Goal: Task Accomplishment & Management: Manage account settings

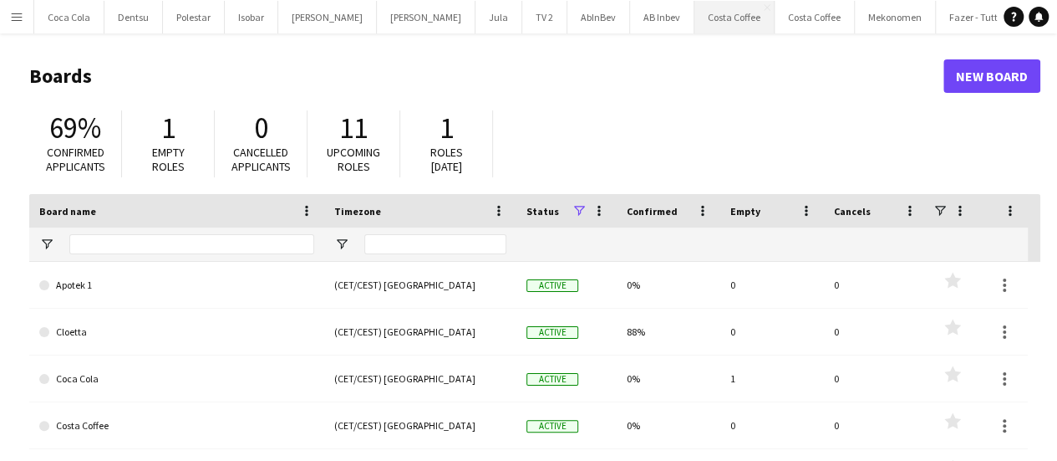
click at [695, 13] on button "Costa Coffee Close" at bounding box center [735, 17] width 80 height 33
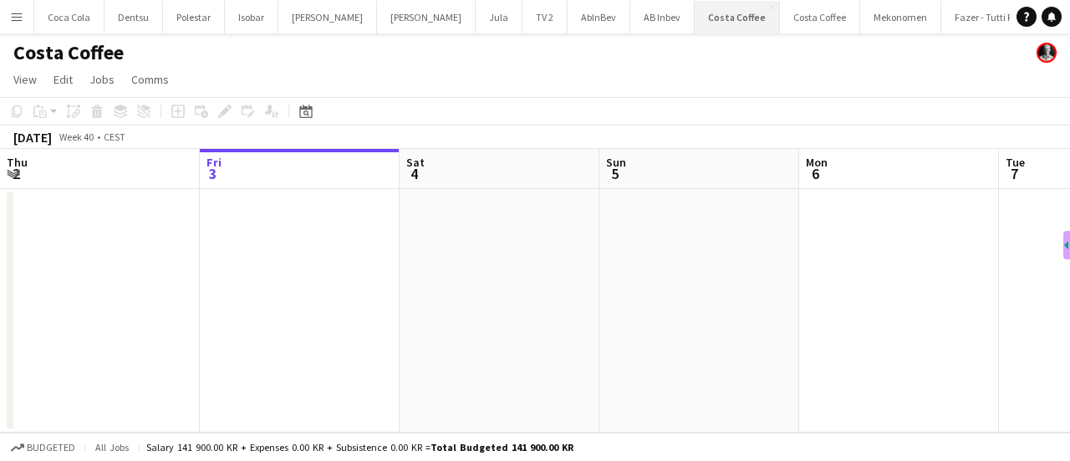
scroll to position [0, 346]
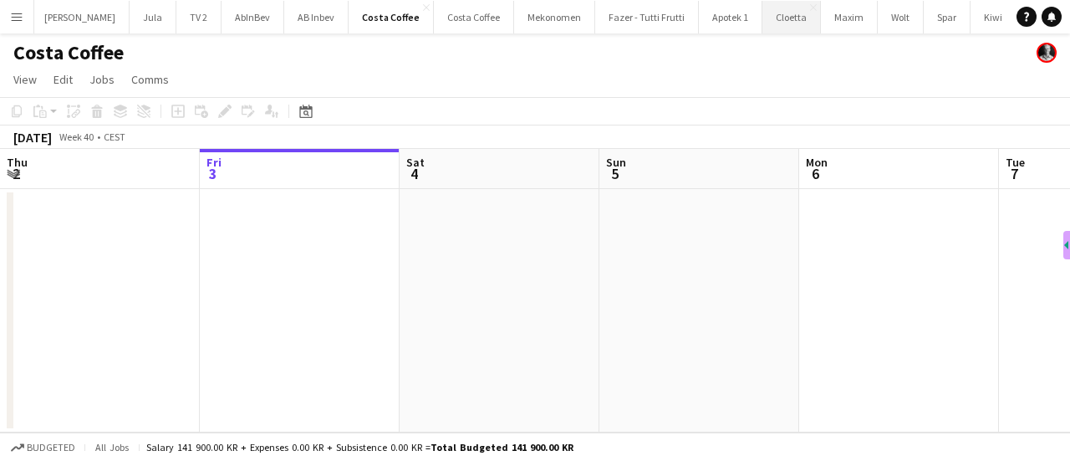
click at [762, 30] on button "Cloetta Close" at bounding box center [791, 17] width 59 height 33
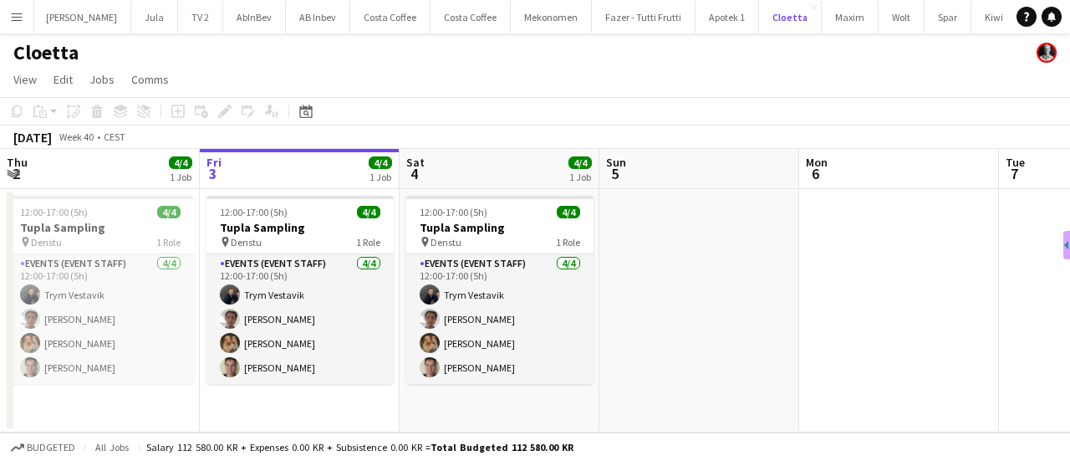
scroll to position [0, 349]
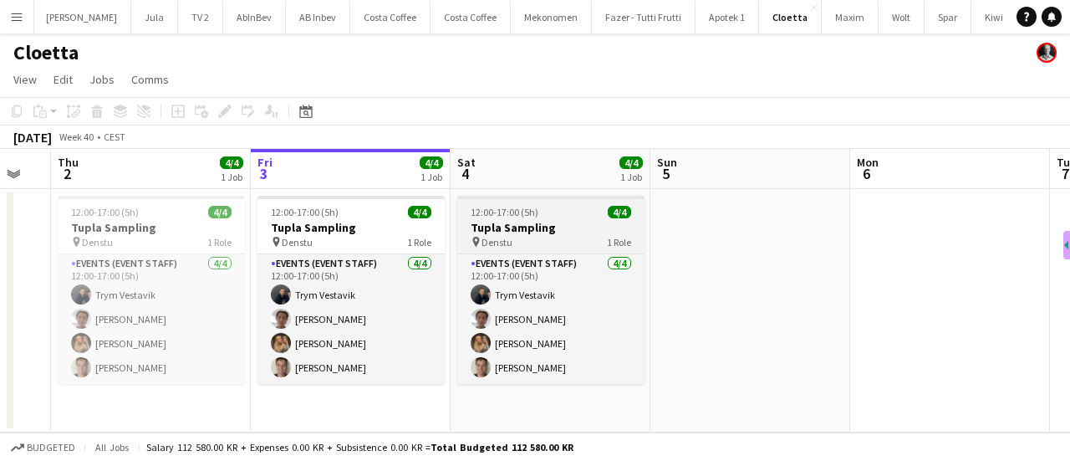
click at [568, 229] on h3 "Tupla Sampling" at bounding box center [550, 227] width 187 height 15
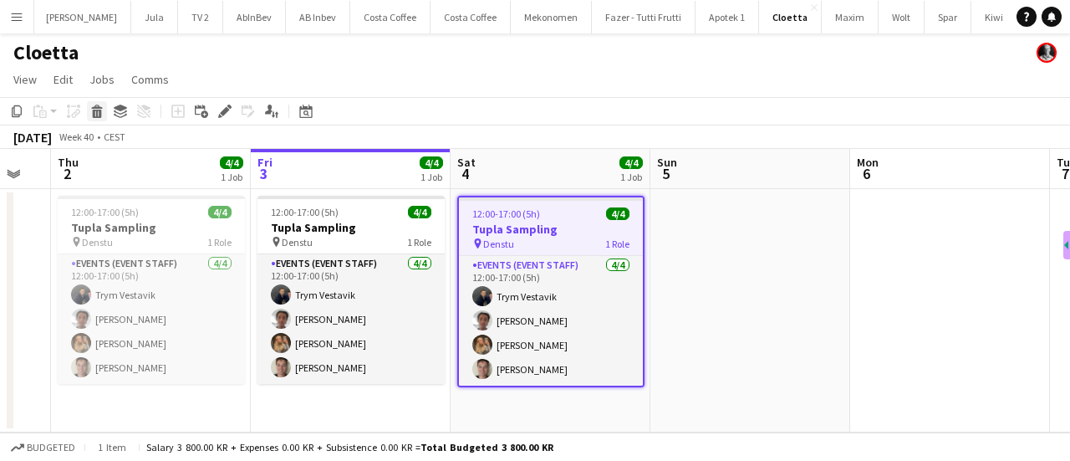
click at [99, 111] on icon at bounding box center [97, 113] width 9 height 8
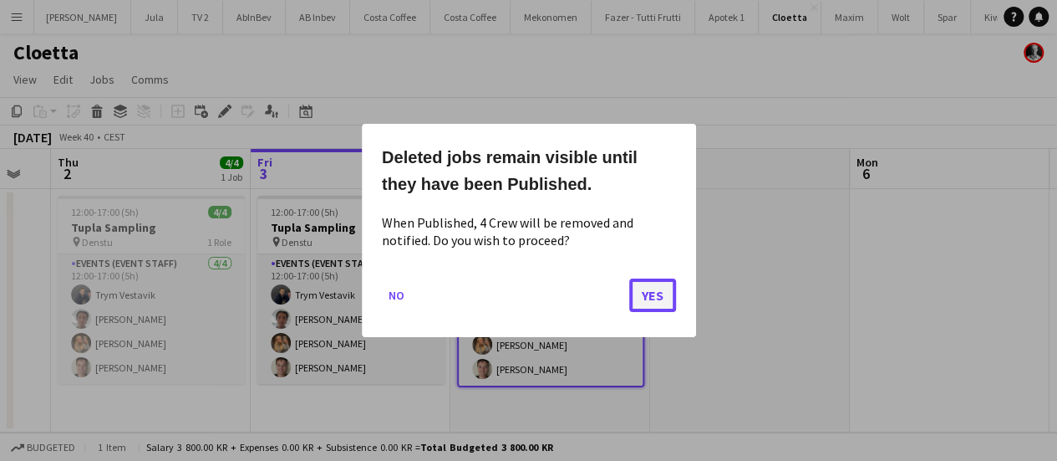
click at [649, 297] on button "Yes" at bounding box center [652, 294] width 47 height 33
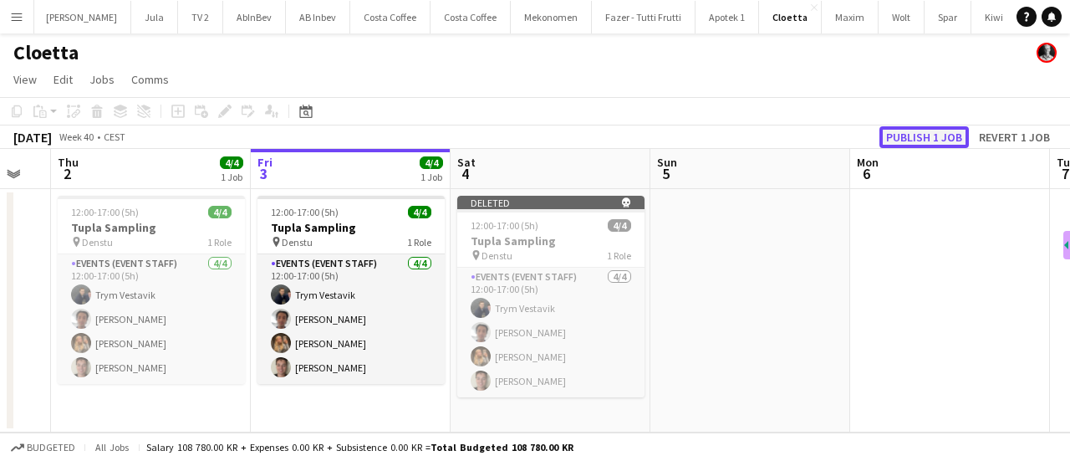
click at [923, 127] on button "Publish 1 job" at bounding box center [923, 137] width 89 height 22
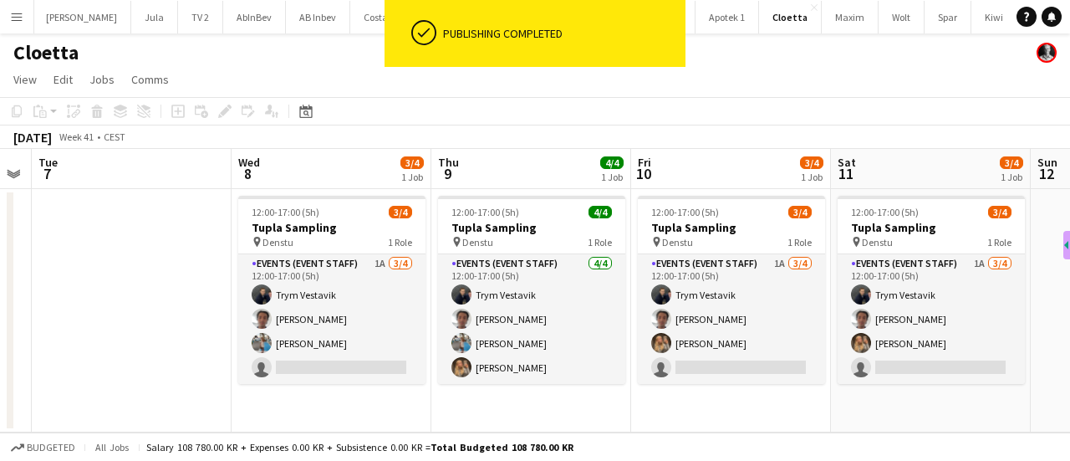
scroll to position [0, 571]
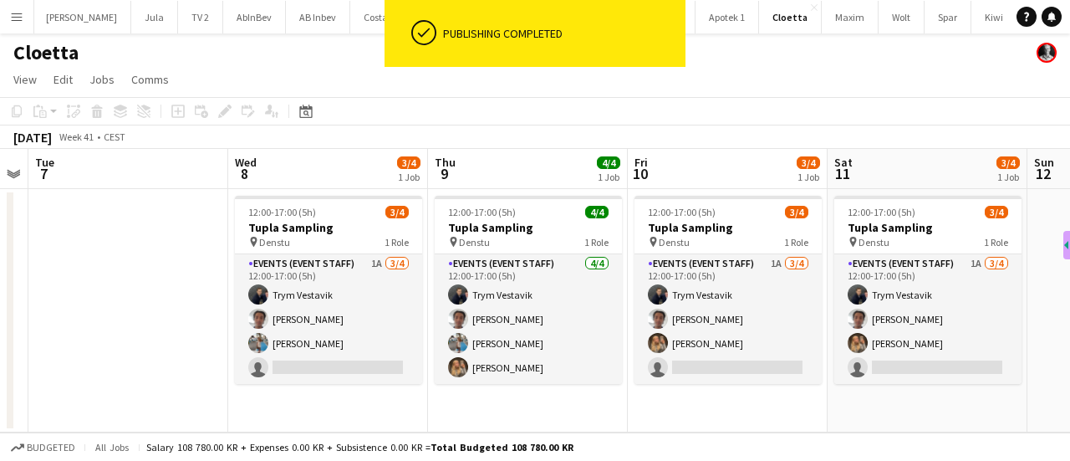
drag, startPoint x: 380, startPoint y: 307, endPoint x: 944, endPoint y: 89, distance: 603.8
click at [380, 307] on app-card-role "Events (Event Staff) 1A [DATE] 12:00-17:00 (5h) Trym Vestavik [PERSON_NAME] [PE…" at bounding box center [328, 319] width 187 height 130
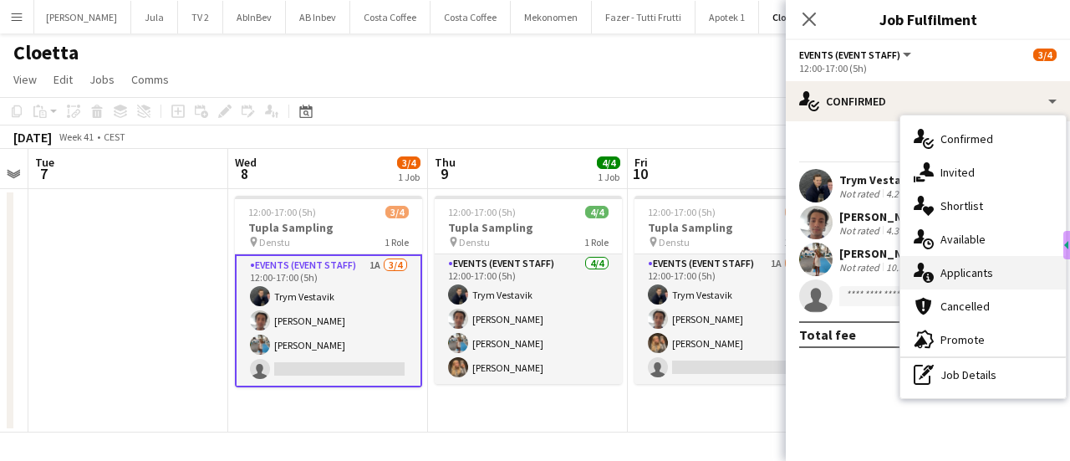
click at [982, 263] on div "single-neutral-actions-information Applicants" at bounding box center [982, 272] width 165 height 33
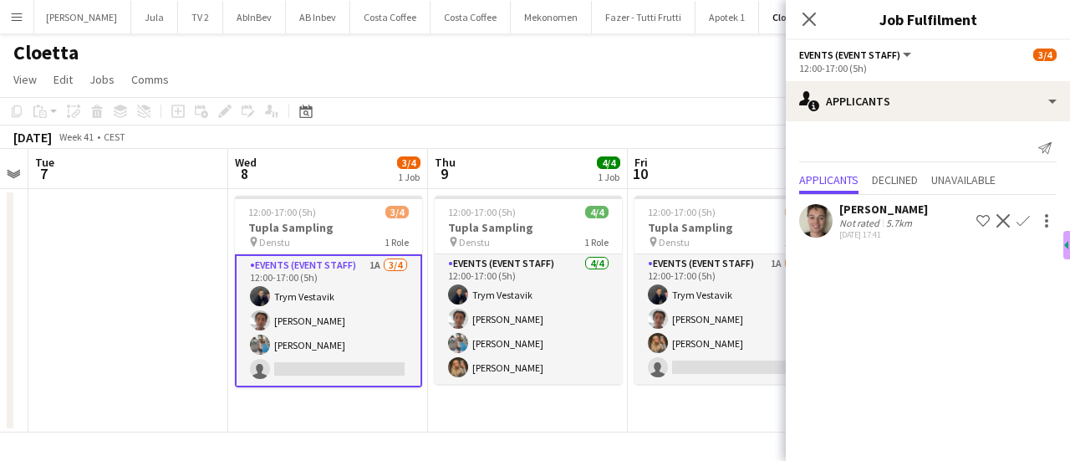
click at [1018, 216] on app-icon "Confirm" at bounding box center [1022, 220] width 13 height 13
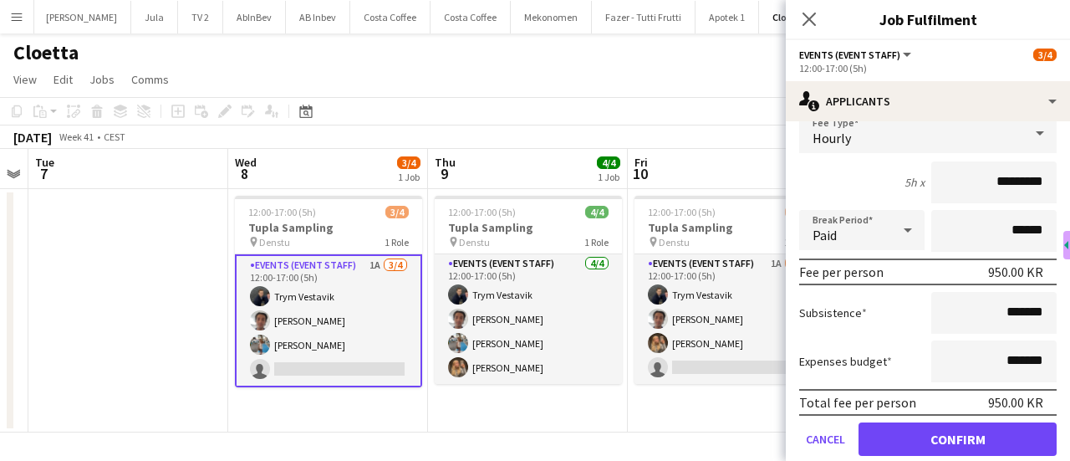
scroll to position [150, 0]
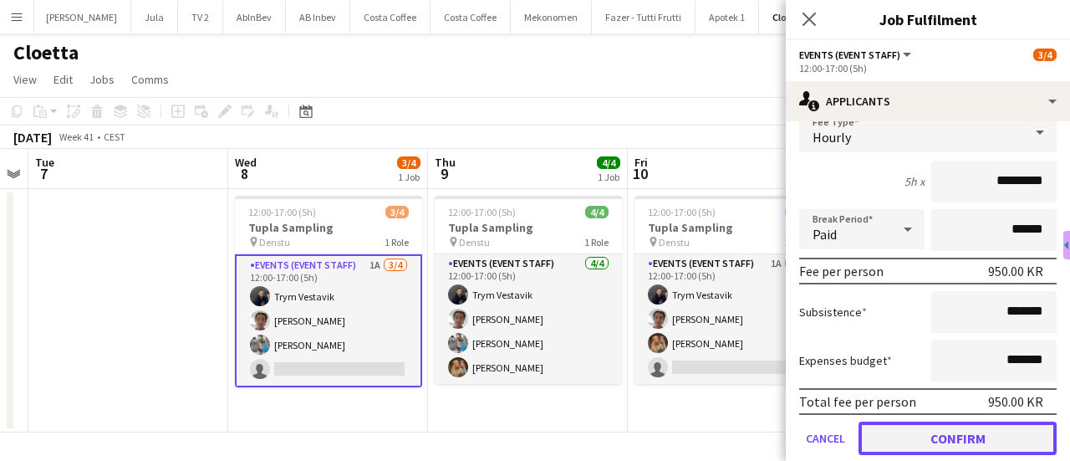
click at [976, 435] on button "Confirm" at bounding box center [957, 437] width 198 height 33
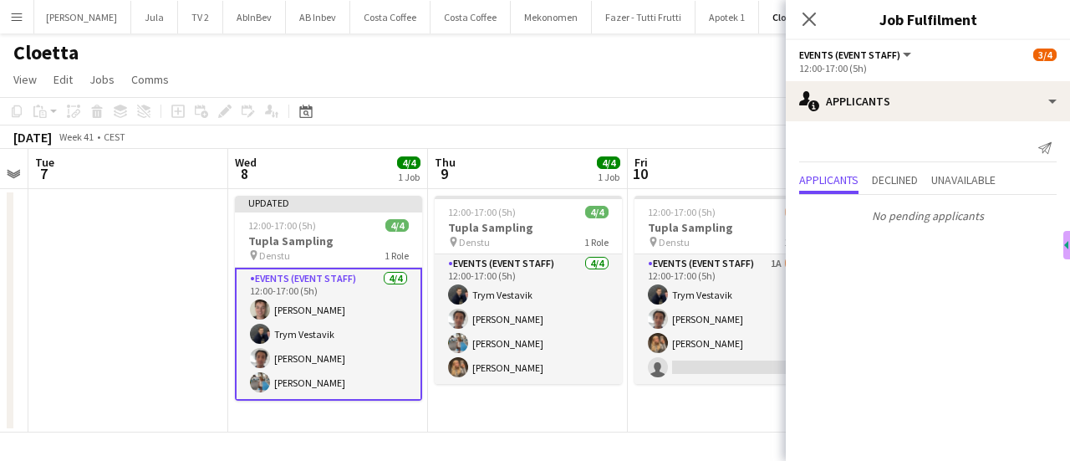
scroll to position [0, 0]
click at [807, 28] on app-icon "Close pop-in" at bounding box center [809, 20] width 24 height 24
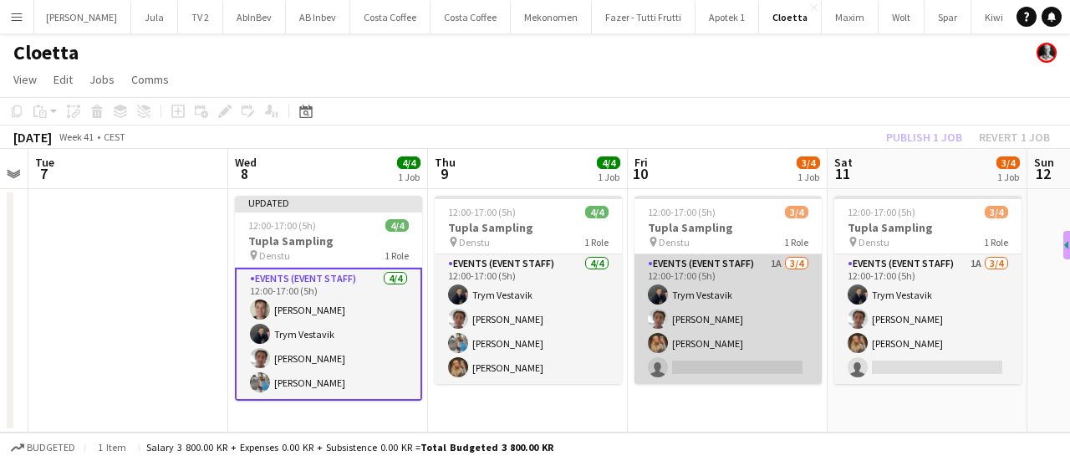
click at [676, 299] on app-card-role "Events (Event Staff) 1A [DATE] 12:00-17:00 (5h) Trym Vestavik [PERSON_NAME] [PE…" at bounding box center [727, 319] width 187 height 130
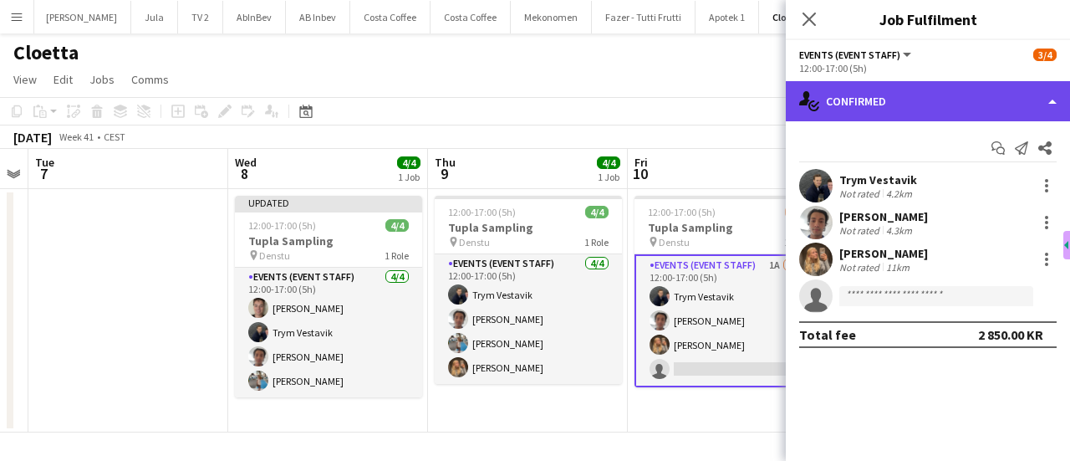
click at [976, 108] on div "single-neutral-actions-check-2 Confirmed" at bounding box center [928, 101] width 284 height 40
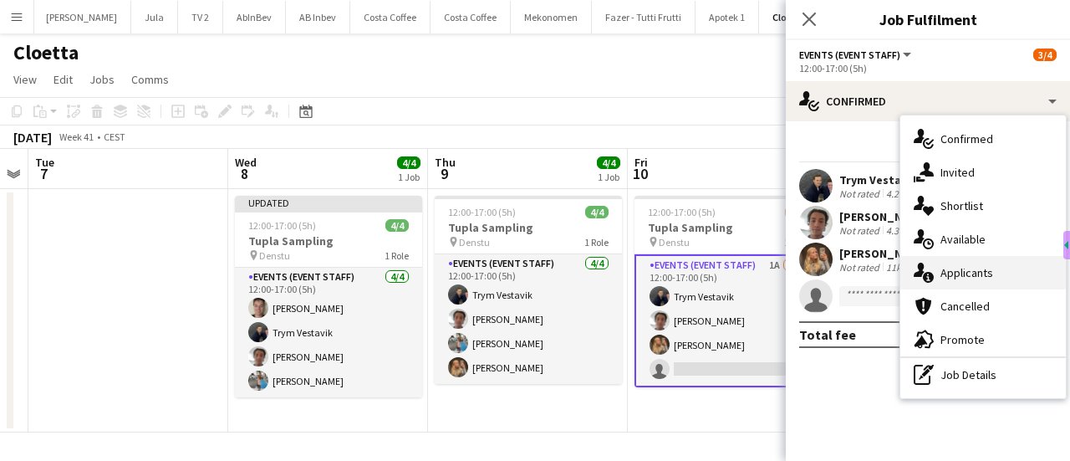
click at [985, 268] on span "Applicants" at bounding box center [966, 272] width 53 height 15
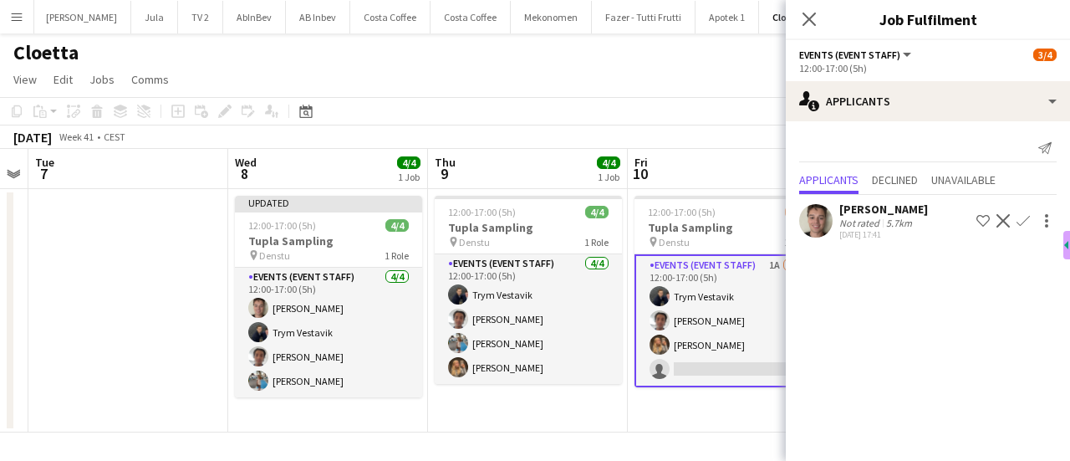
click at [1026, 221] on app-icon "Confirm" at bounding box center [1022, 220] width 13 height 13
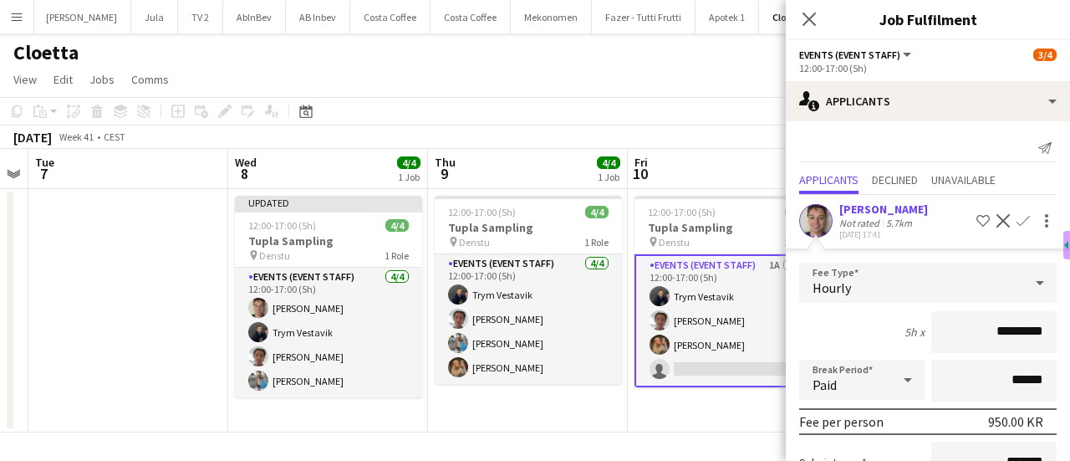
scroll to position [174, 0]
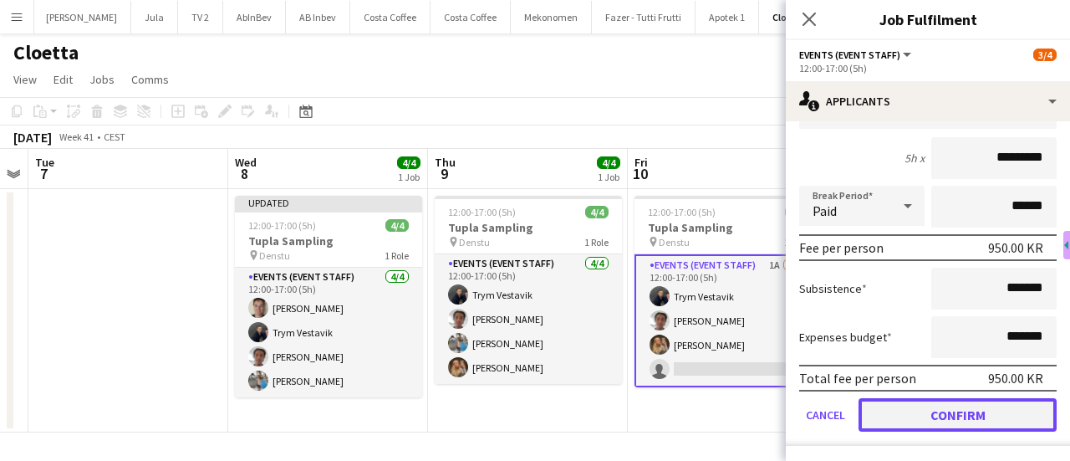
click at [954, 419] on button "Confirm" at bounding box center [957, 414] width 198 height 33
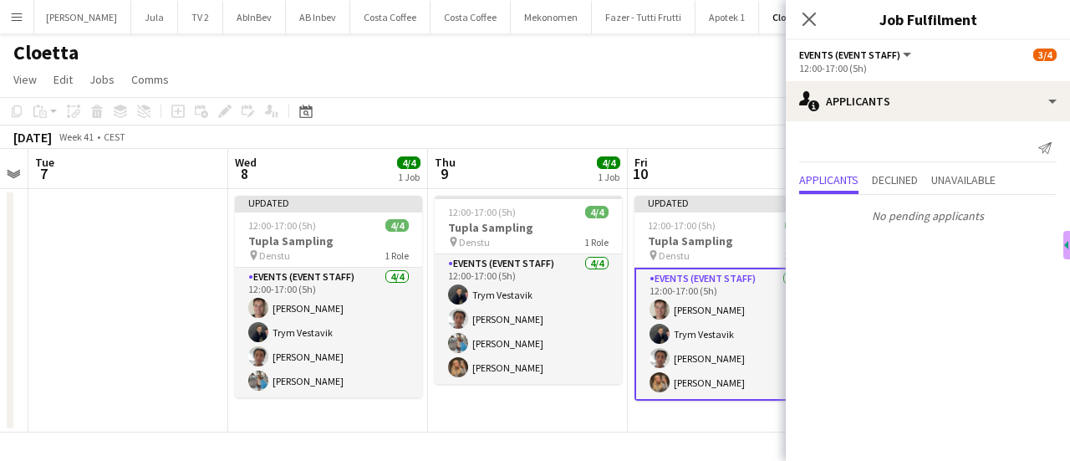
scroll to position [0, 0]
click at [807, 16] on icon "Close pop-in" at bounding box center [809, 19] width 16 height 16
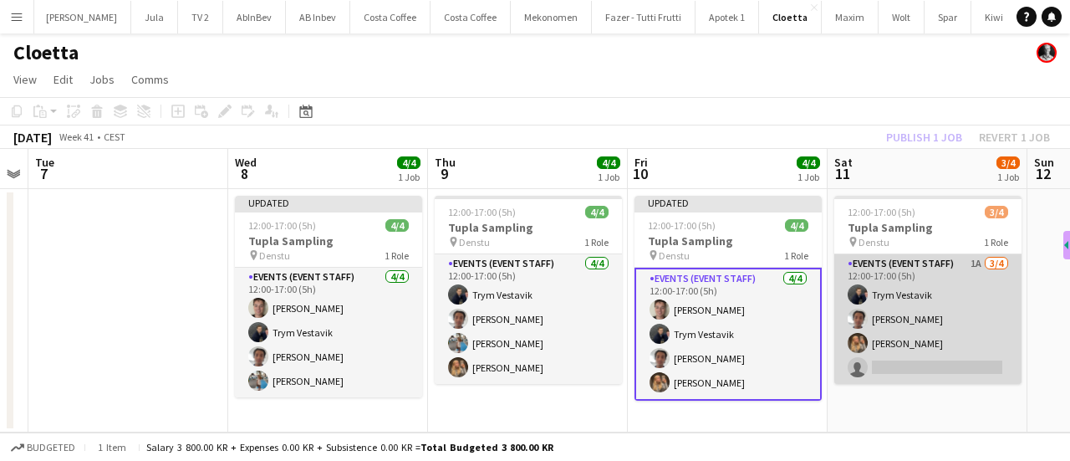
click at [899, 272] on app-card-role "Events (Event Staff) 1A [DATE] 12:00-17:00 (5h) Trym Vestavik [PERSON_NAME] [PE…" at bounding box center [927, 319] width 187 height 130
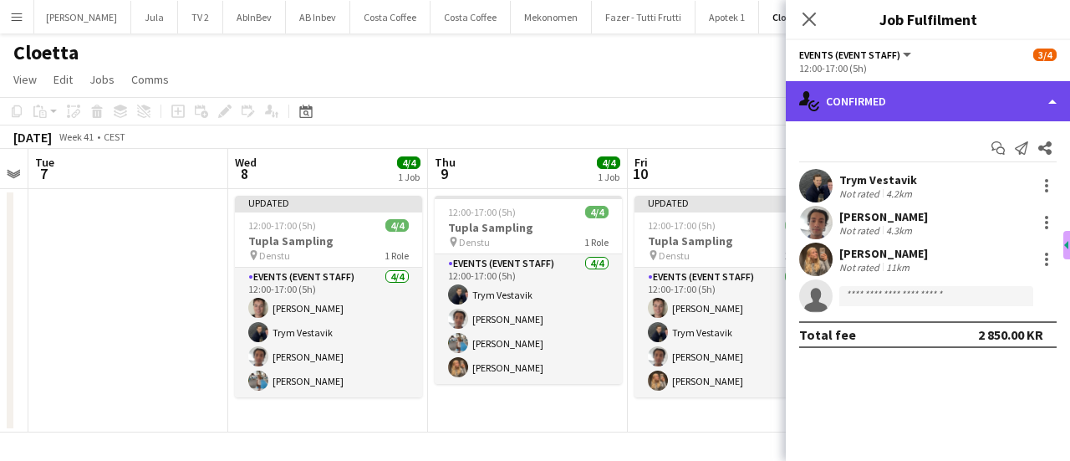
click at [971, 111] on div "single-neutral-actions-check-2 Confirmed" at bounding box center [928, 101] width 284 height 40
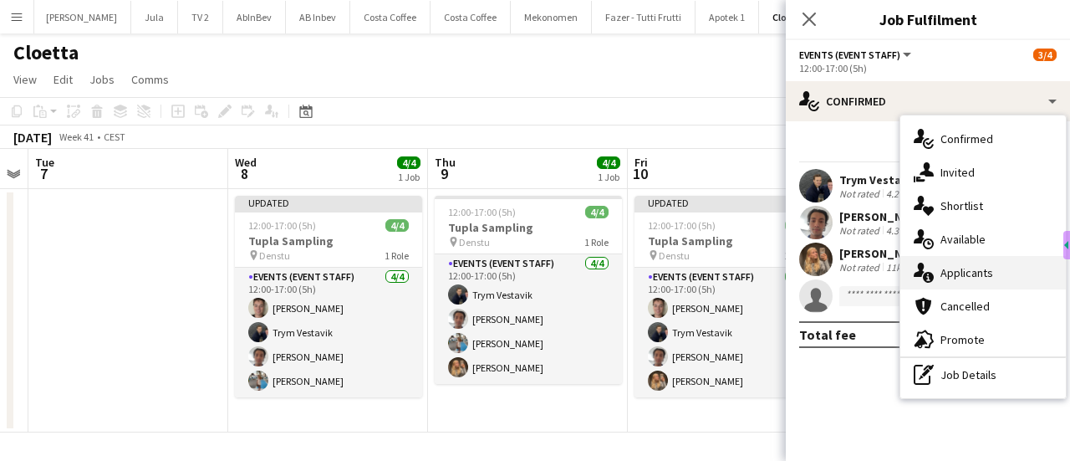
click at [992, 281] on div "single-neutral-actions-information Applicants" at bounding box center [982, 272] width 165 height 33
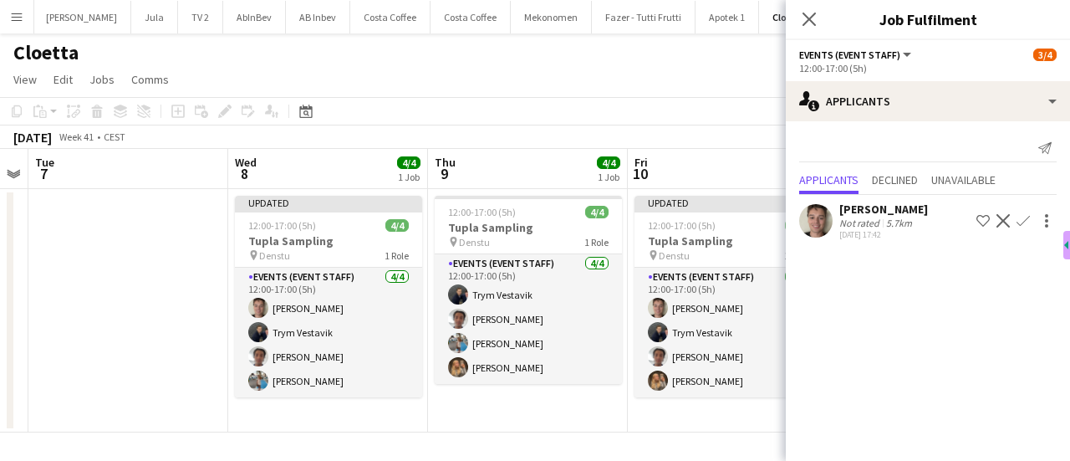
click at [1020, 220] on app-icon "Confirm" at bounding box center [1022, 220] width 13 height 13
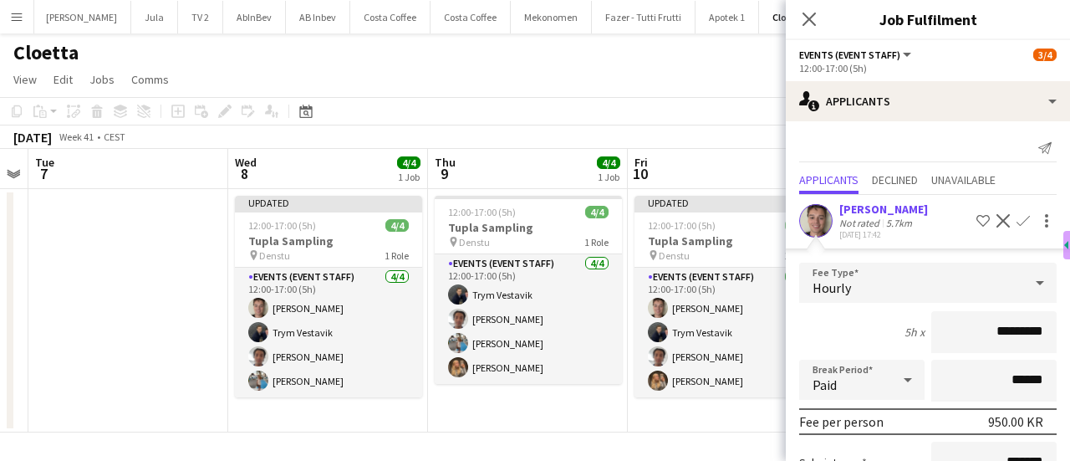
scroll to position [174, 0]
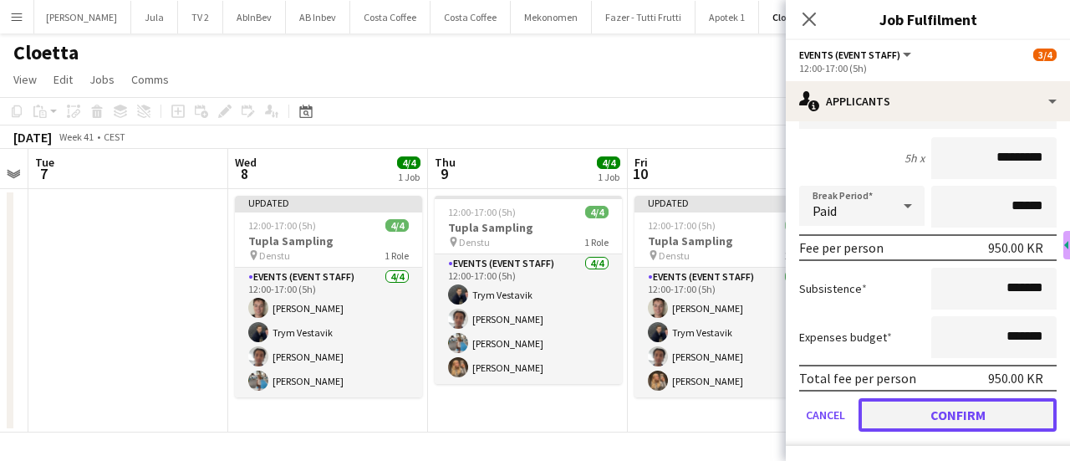
click at [957, 421] on button "Confirm" at bounding box center [957, 414] width 198 height 33
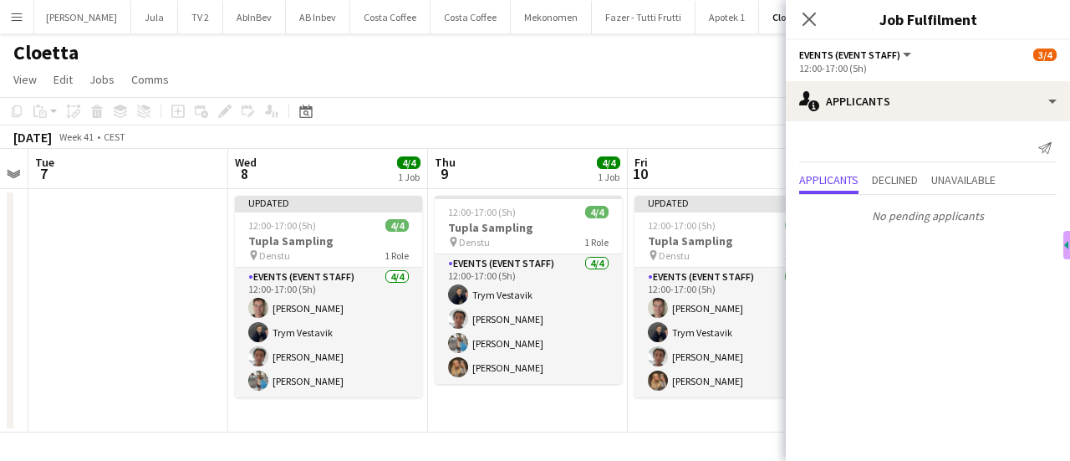
scroll to position [0, 0]
click at [814, 16] on icon "Close pop-in" at bounding box center [809, 19] width 16 height 16
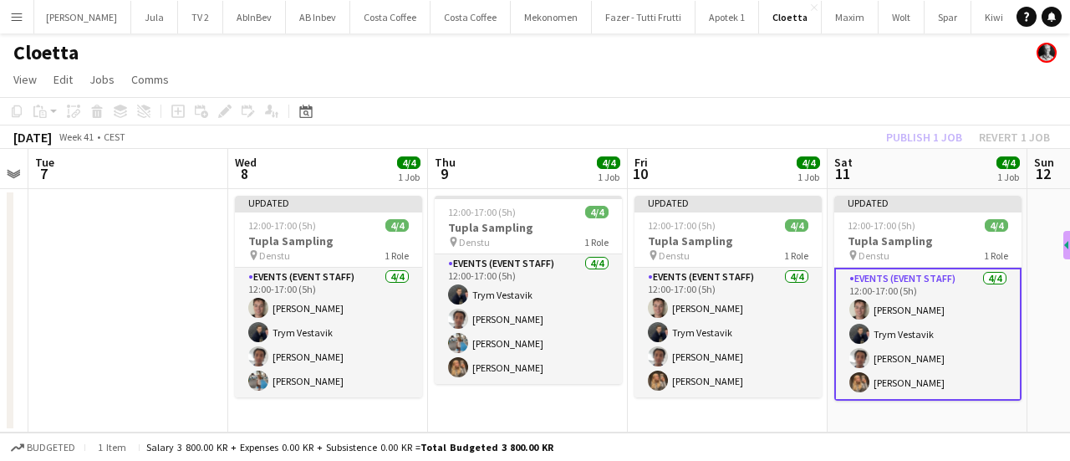
click at [154, 275] on app-date-cell at bounding box center [128, 310] width 200 height 243
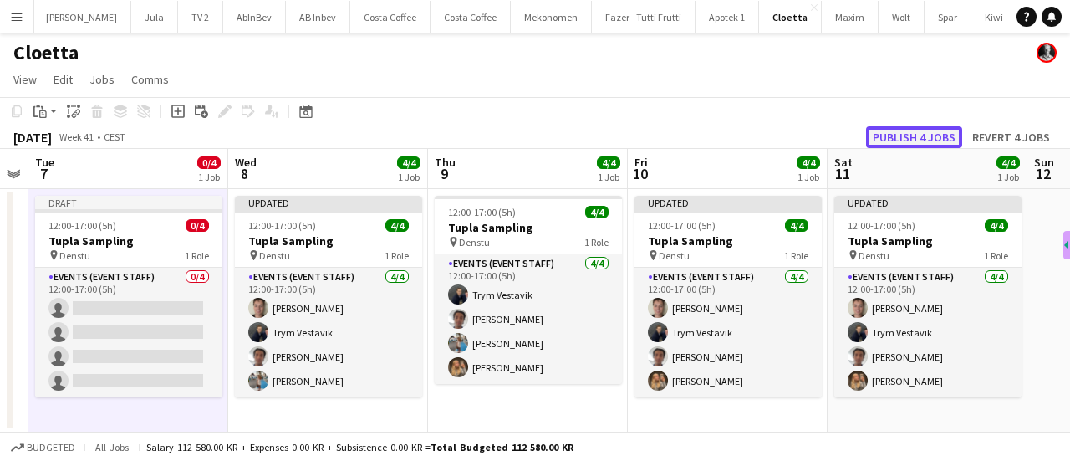
click at [891, 135] on button "Publish 4 jobs" at bounding box center [914, 137] width 96 height 22
